Goal: Understand process/instructions: Learn how to perform a task or action

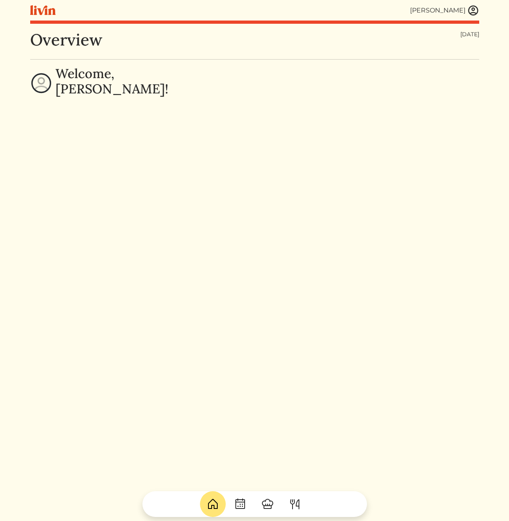
click at [287, 114] on div "Overview [DATE] Welcome, [PERSON_NAME]!" at bounding box center [254, 290] width 449 height 521
click at [155, 206] on div "Overview [DATE] Welcome, [PERSON_NAME]!" at bounding box center [254, 290] width 449 height 521
click at [384, 177] on div "Overview [DATE] Welcome, [PERSON_NAME]!" at bounding box center [254, 290] width 449 height 521
click at [479, 520] on div at bounding box center [254, 521] width 449 height 0
click at [246, 191] on div "Overview [DATE] Welcome, [PERSON_NAME]!" at bounding box center [254, 290] width 449 height 521
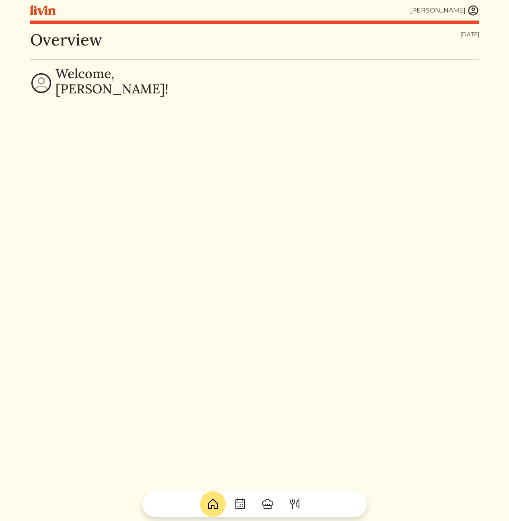
click at [162, 212] on div "Overview [DATE] Welcome, [PERSON_NAME]!" at bounding box center [254, 290] width 449 height 521
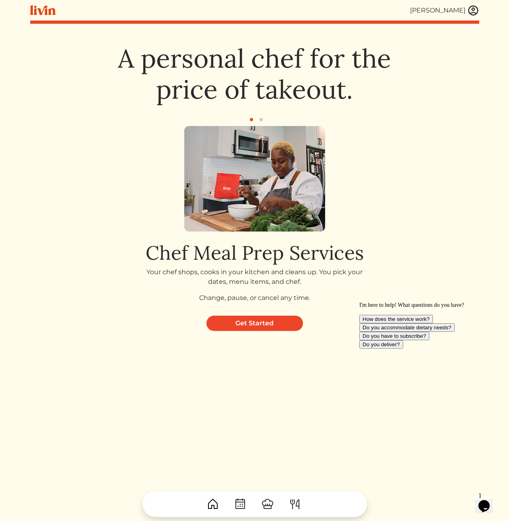
click at [141, 267] on p "Your chef shops, cooks in your kitchen and cleans up. You pick your dates, menu…" at bounding box center [254, 276] width 233 height 19
